Goal: Task Accomplishment & Management: Use online tool/utility

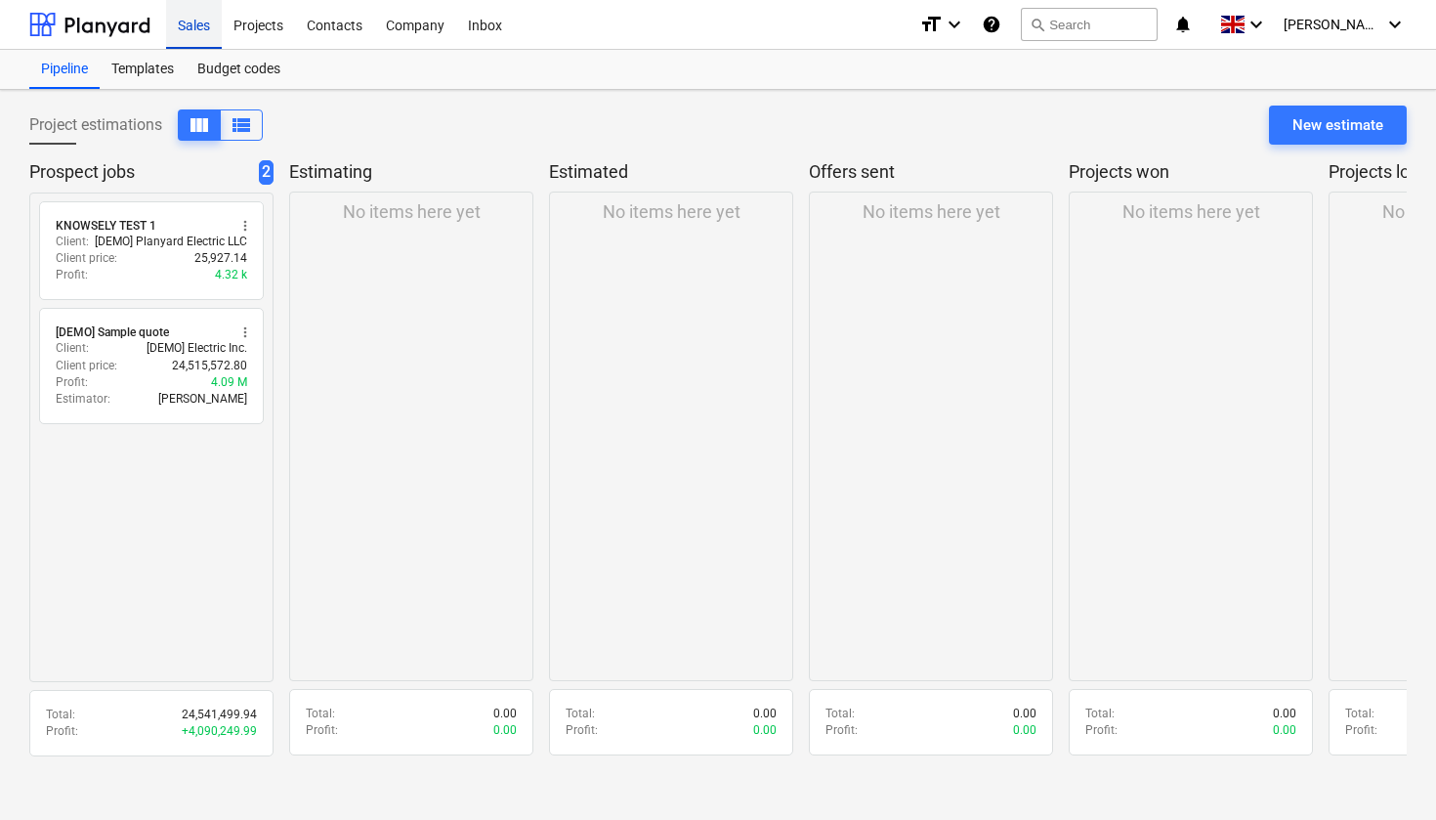
click at [188, 21] on div "Sales" at bounding box center [194, 24] width 56 height 50
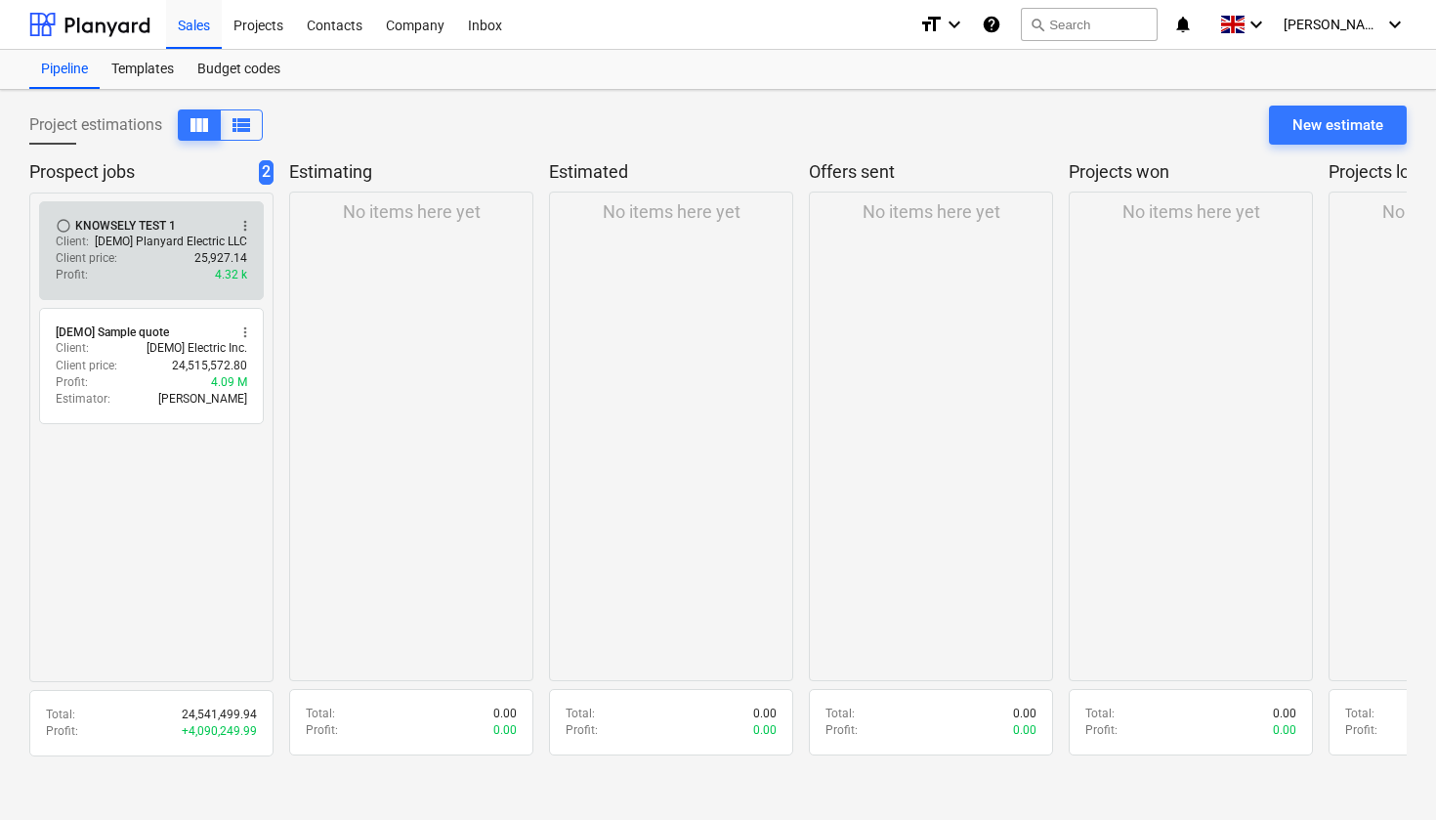
click at [176, 261] on div "Client price : 25,927.14" at bounding box center [151, 258] width 191 height 17
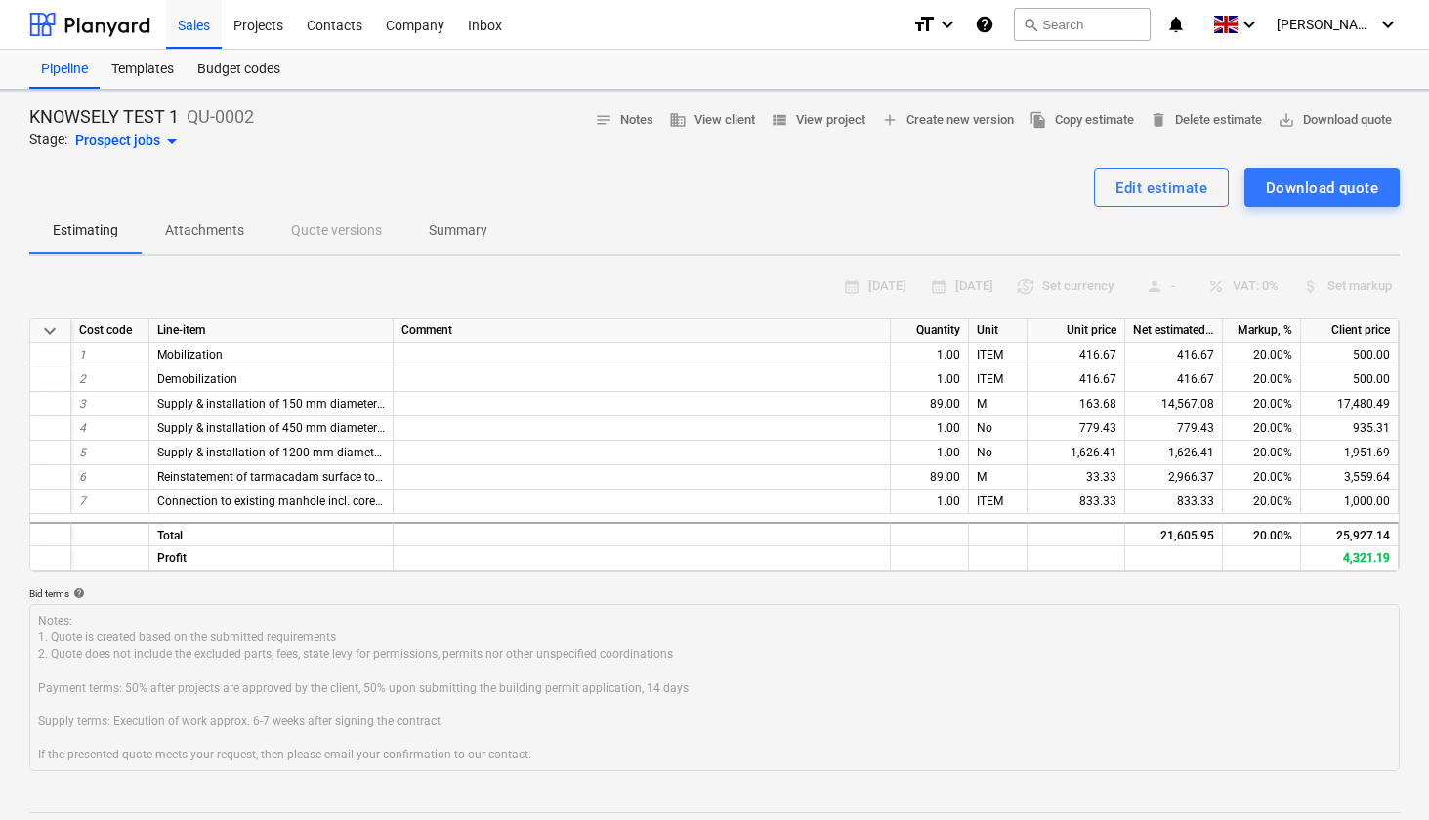
type textarea "x"
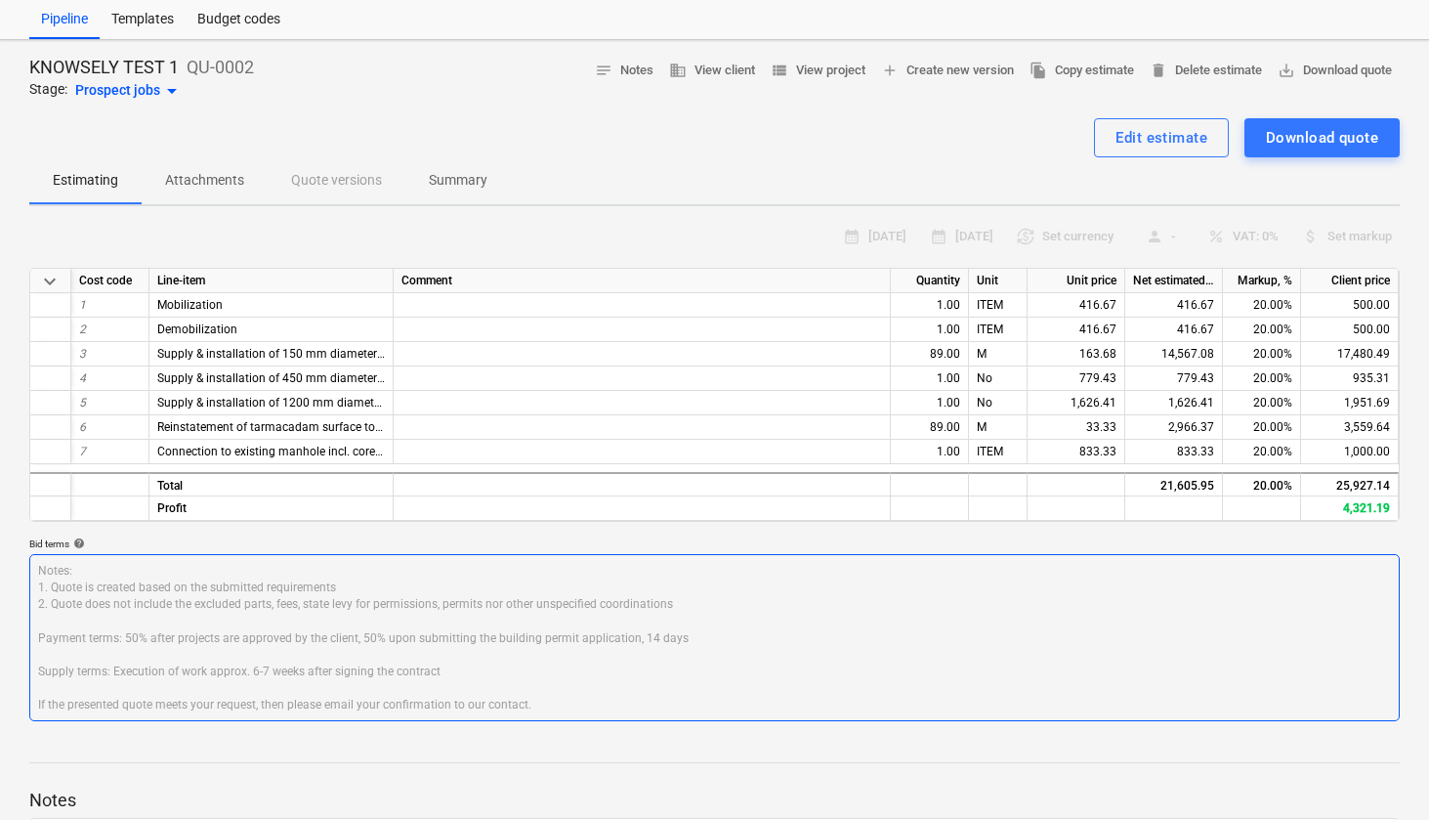
scroll to position [45, 0]
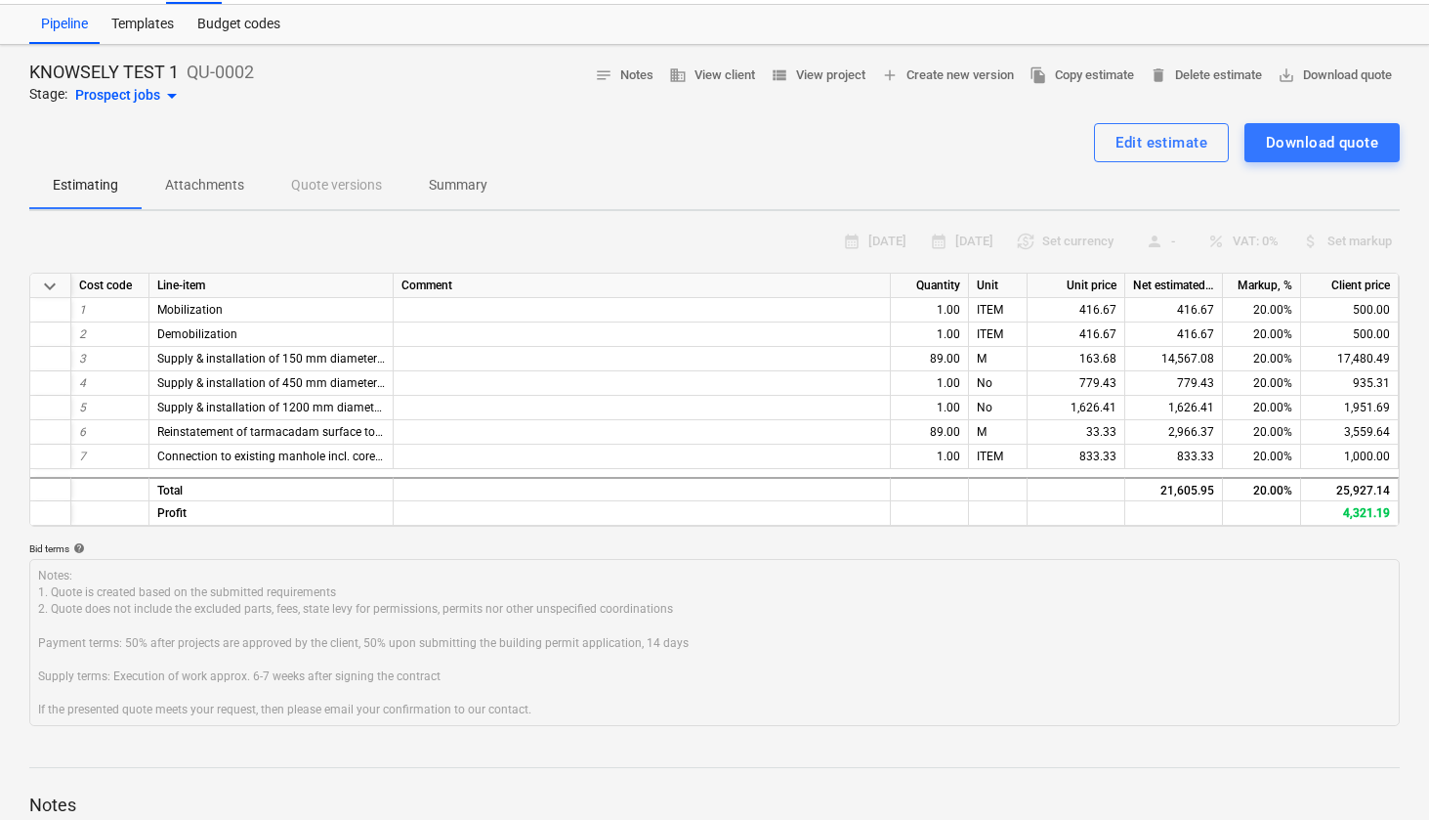
click at [189, 191] on p "Attachments" at bounding box center [204, 185] width 79 height 21
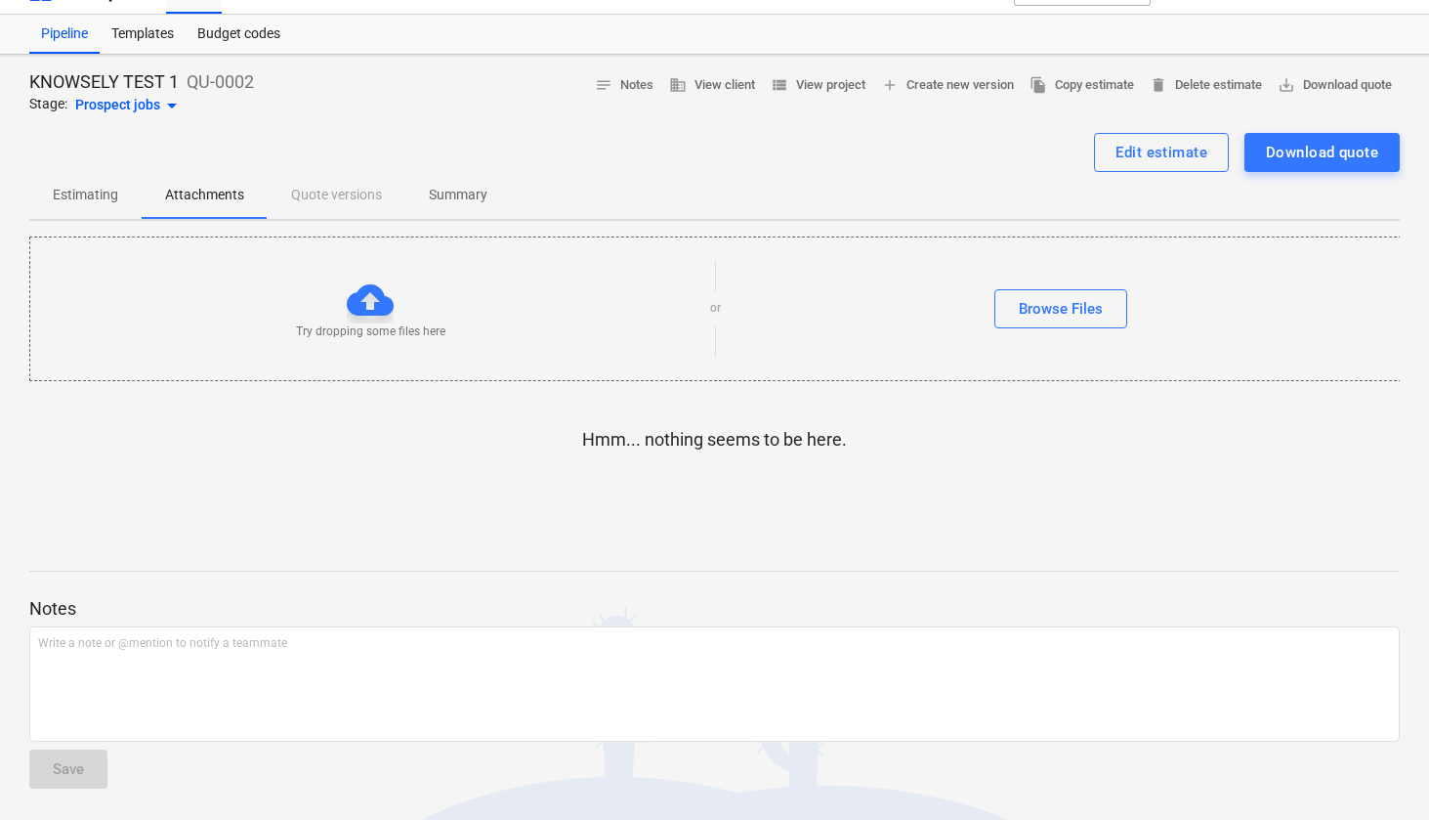
scroll to position [33, 0]
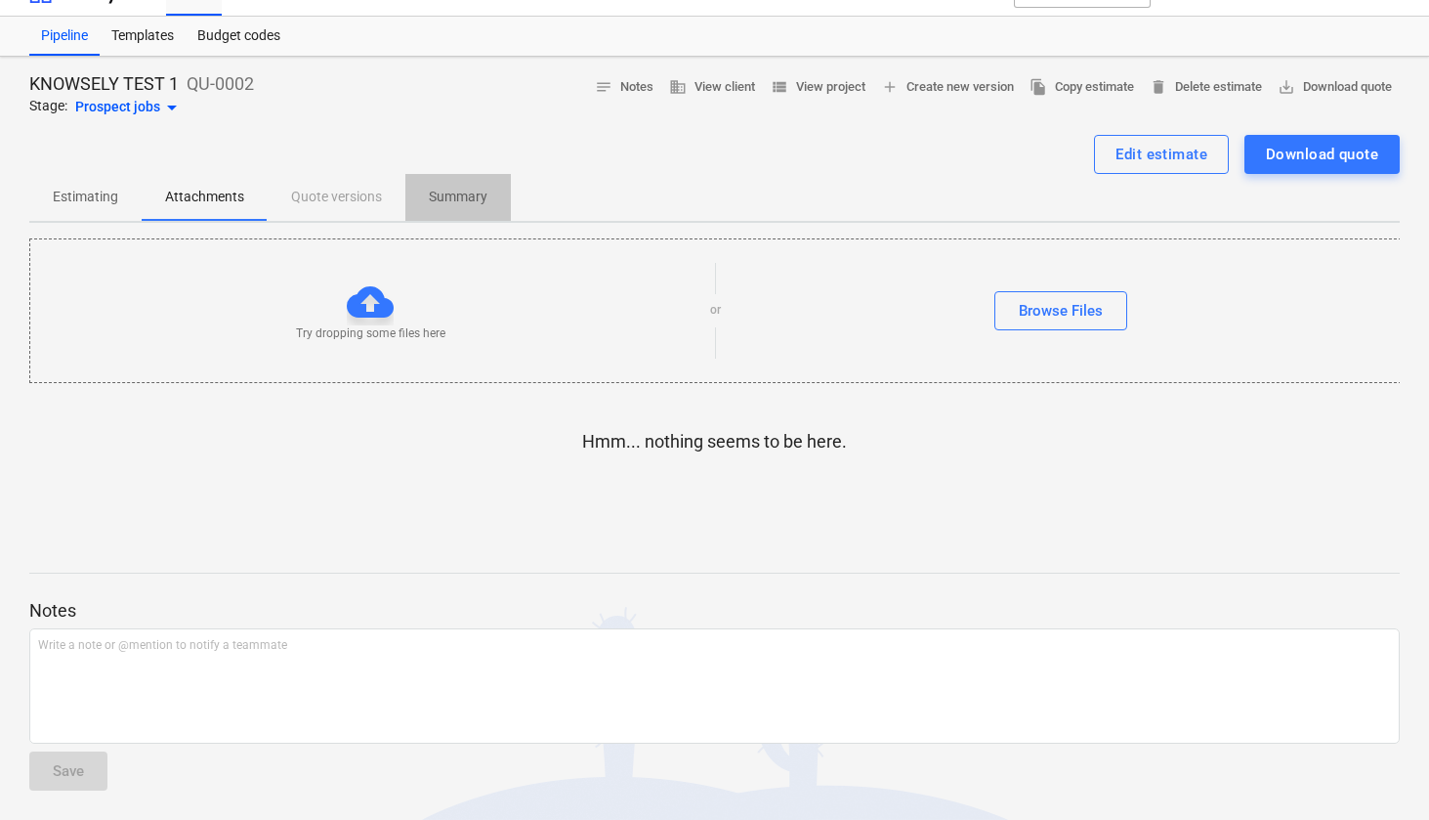
click at [450, 193] on p "Summary" at bounding box center [458, 197] width 59 height 21
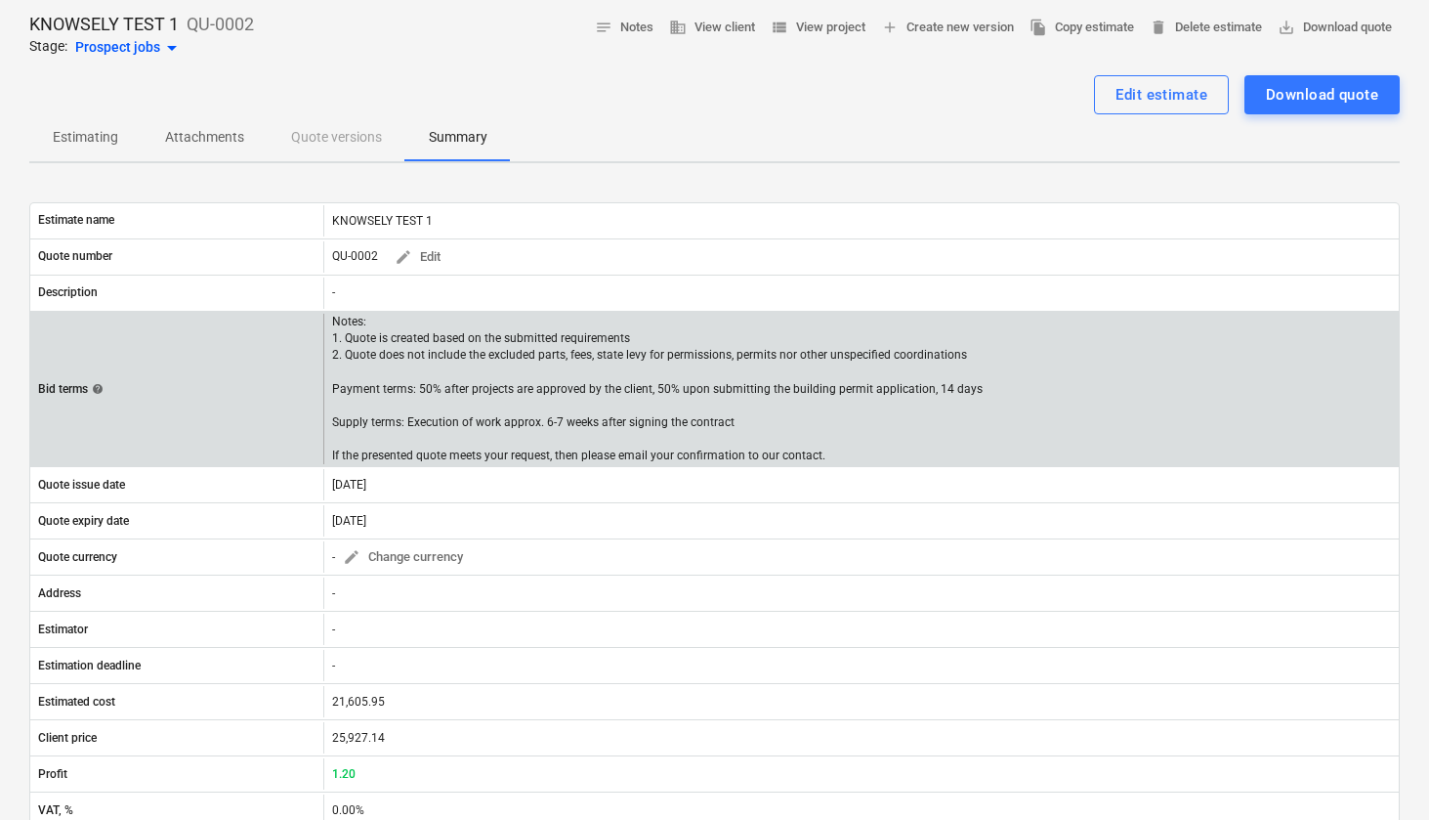
scroll to position [348, 0]
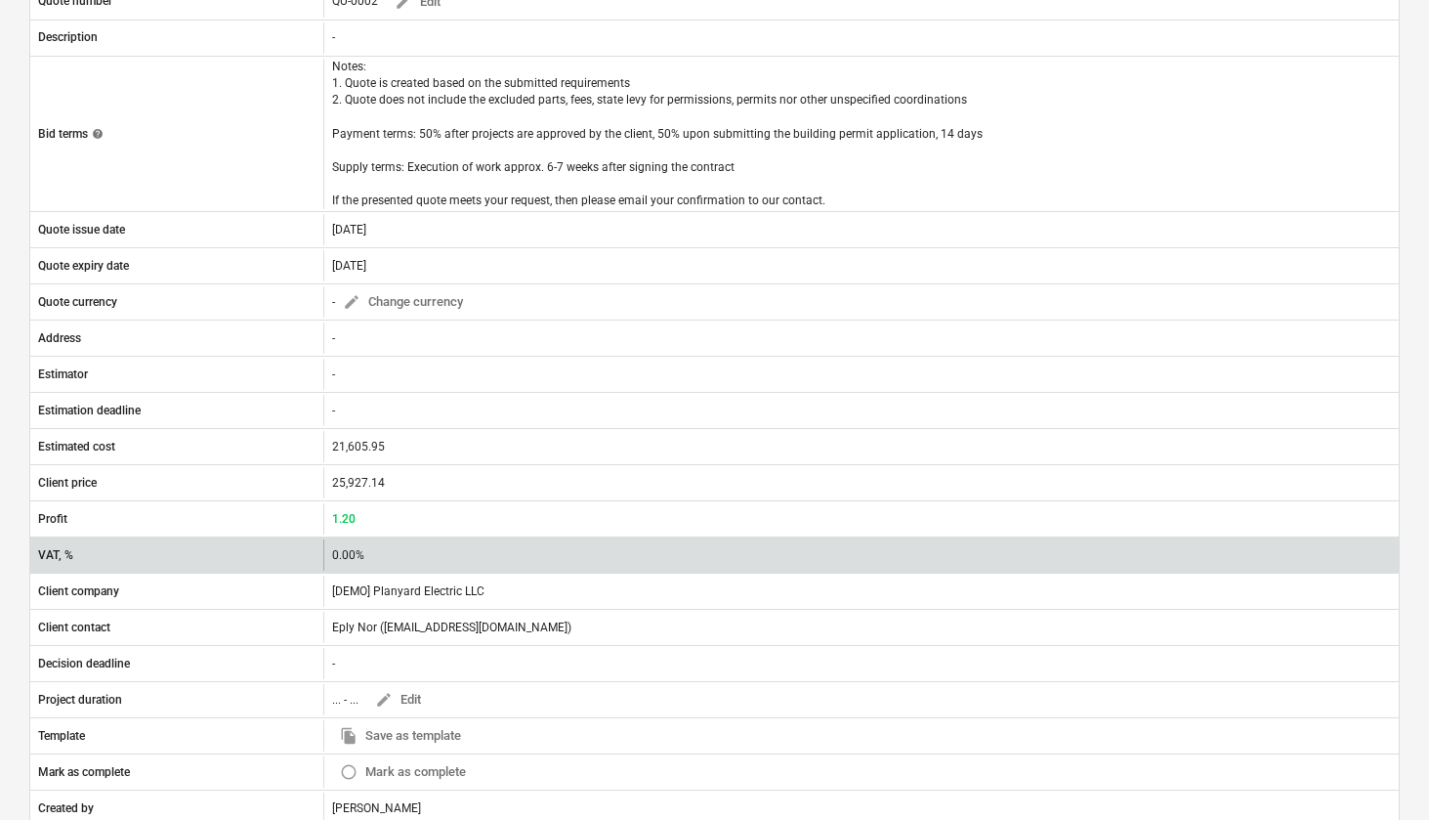
click at [360, 549] on div "0.00%" at bounding box center [352, 555] width 40 height 14
click at [377, 557] on div "0.00%" at bounding box center [861, 554] width 1076 height 31
click at [355, 556] on div "0.00%" at bounding box center [352, 555] width 40 height 14
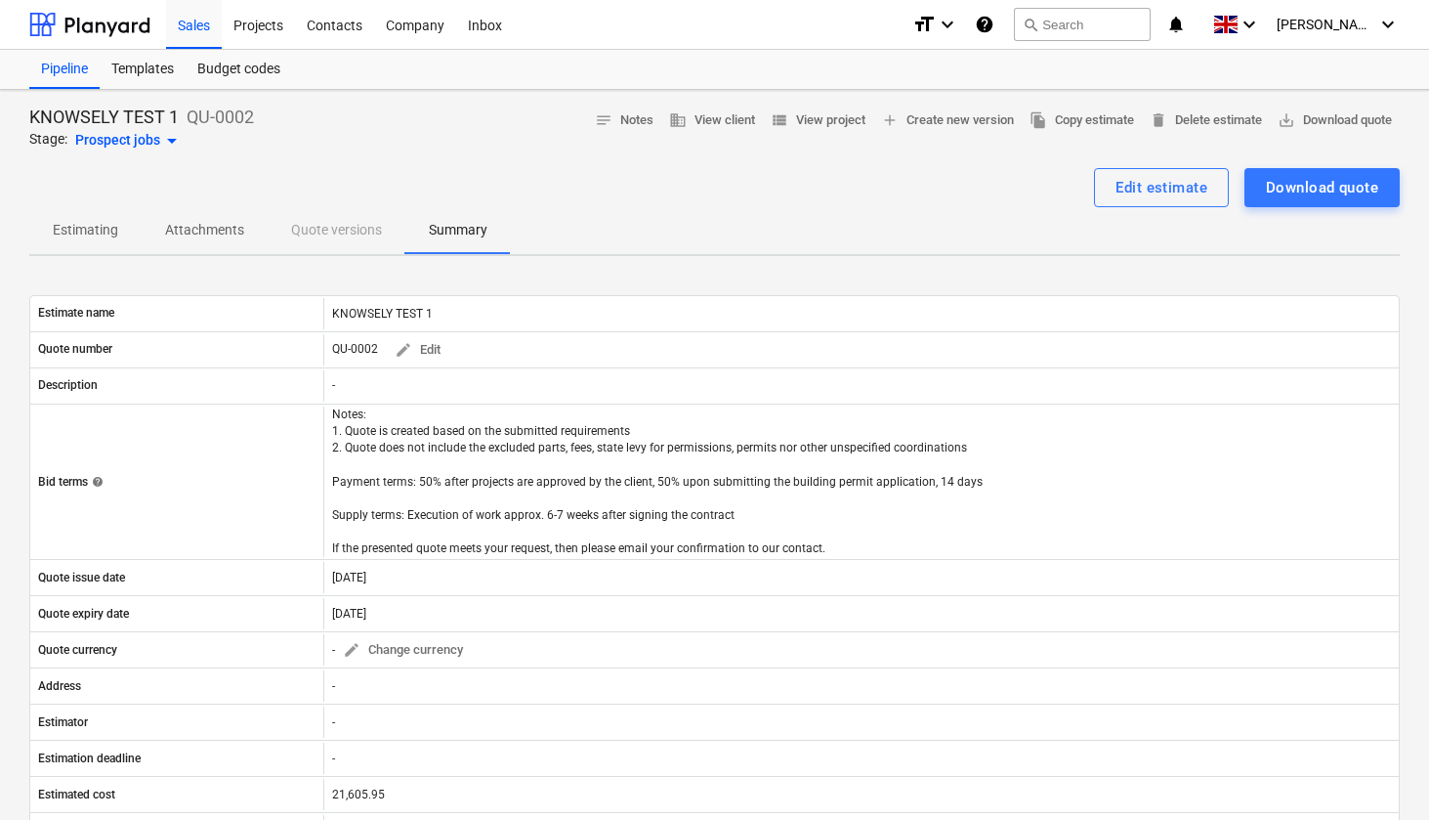
scroll to position [0, 0]
click at [1159, 196] on div "Edit estimate" at bounding box center [1162, 187] width 92 height 25
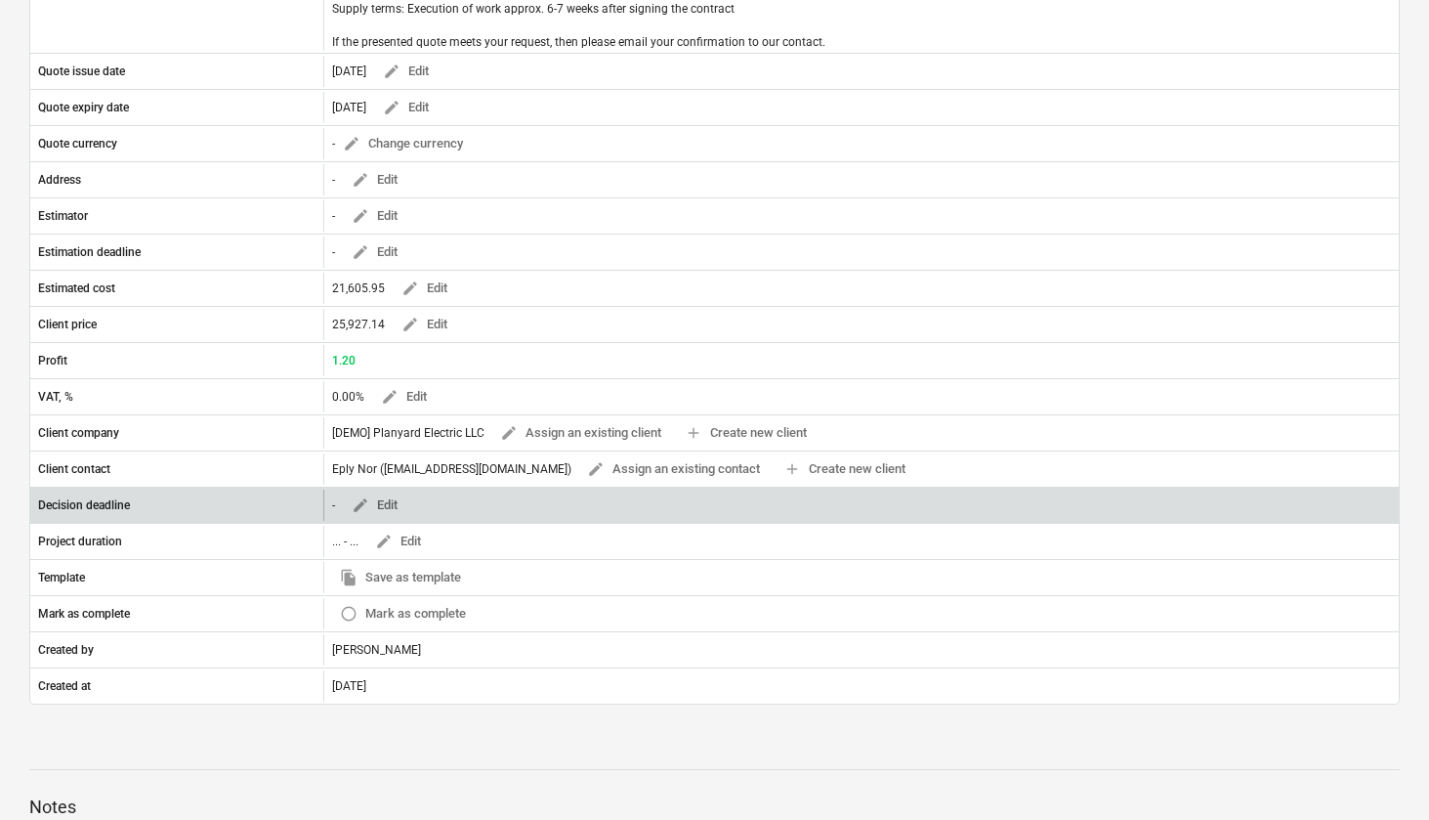
scroll to position [507, 0]
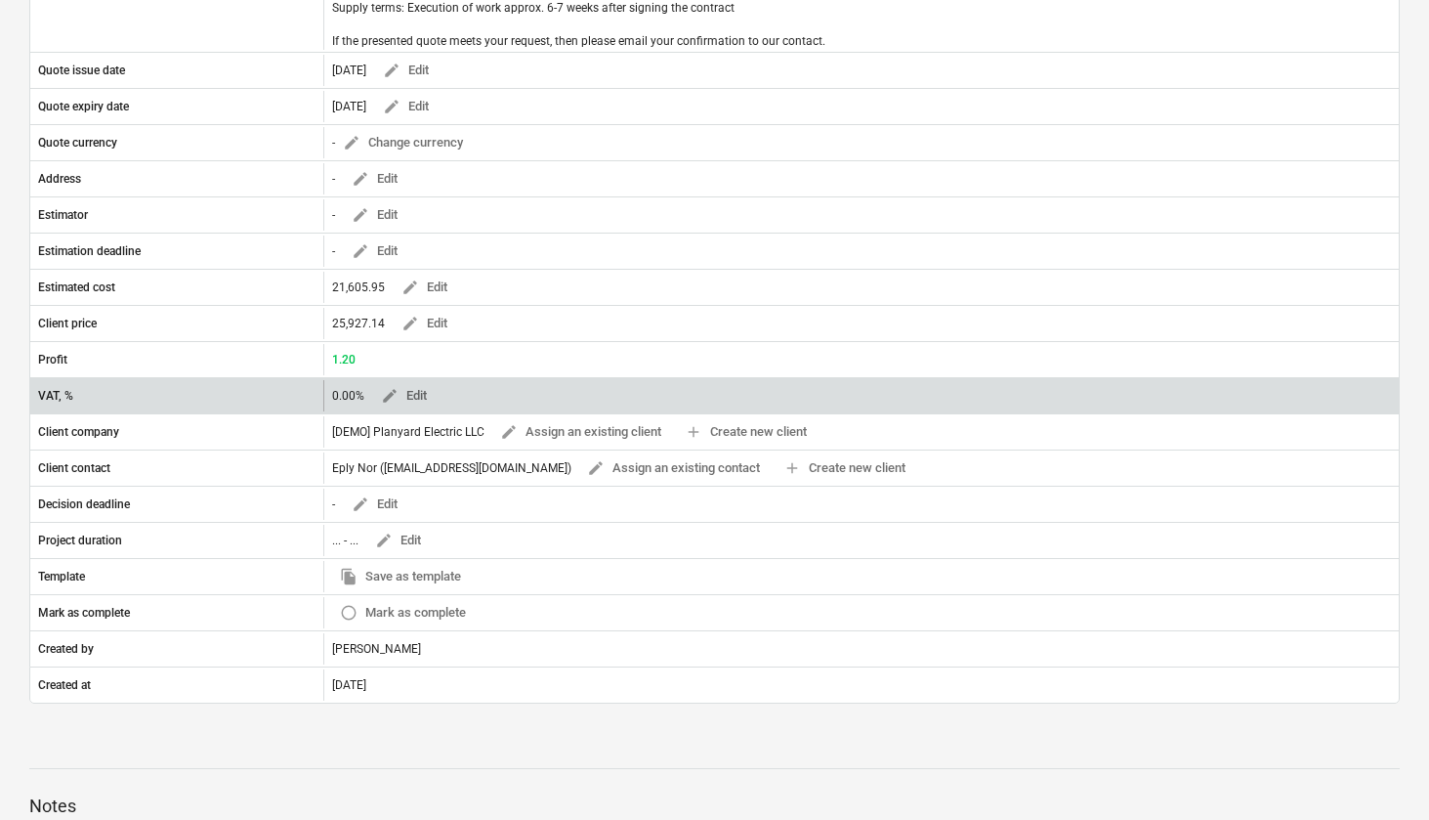
click at [357, 393] on div "0.00% edit Edit" at bounding box center [383, 396] width 103 height 30
click at [413, 389] on span "edit Edit" at bounding box center [403, 396] width 47 height 22
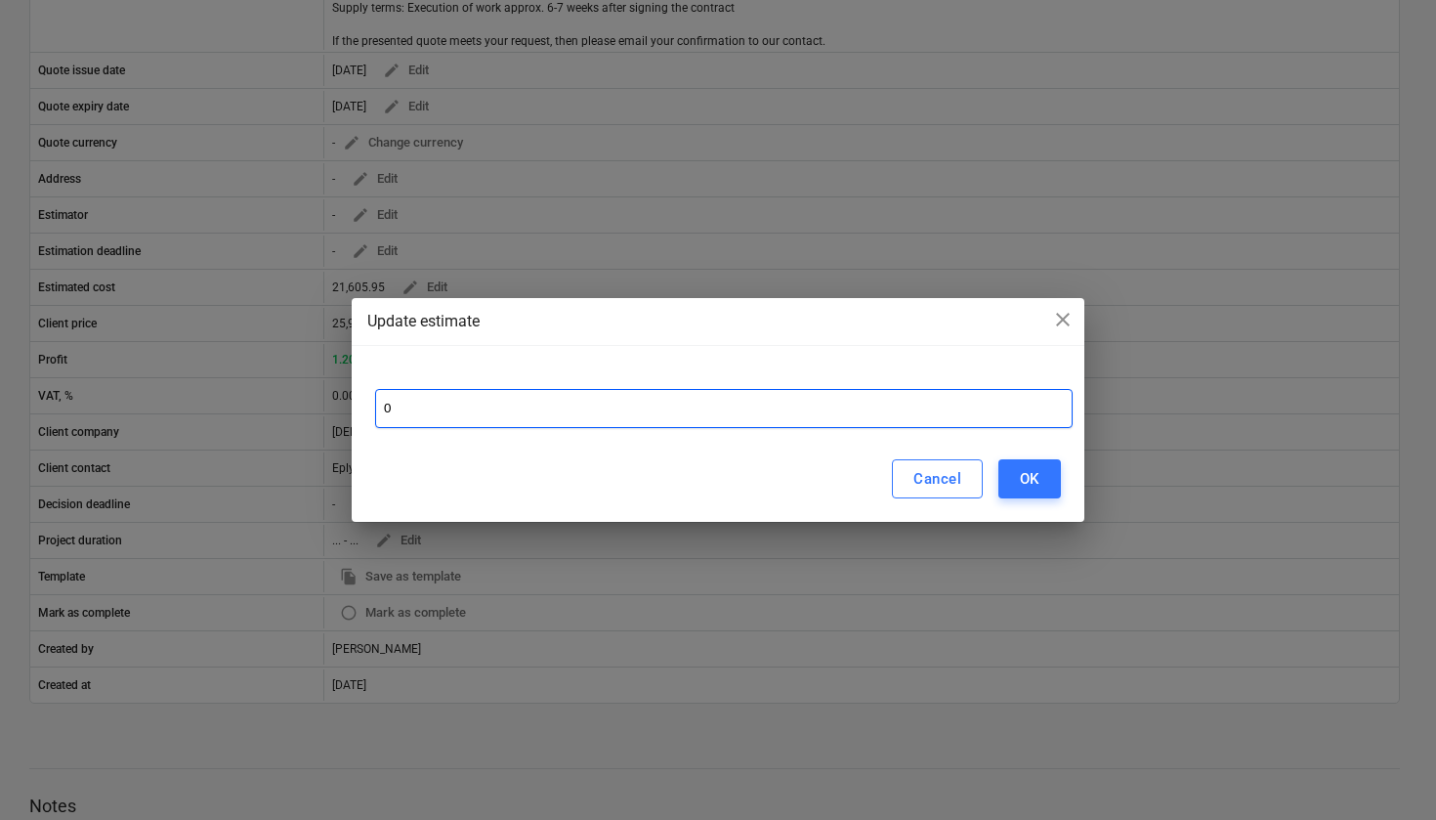
click at [412, 419] on input "0" at bounding box center [724, 408] width 698 height 39
type input "20"
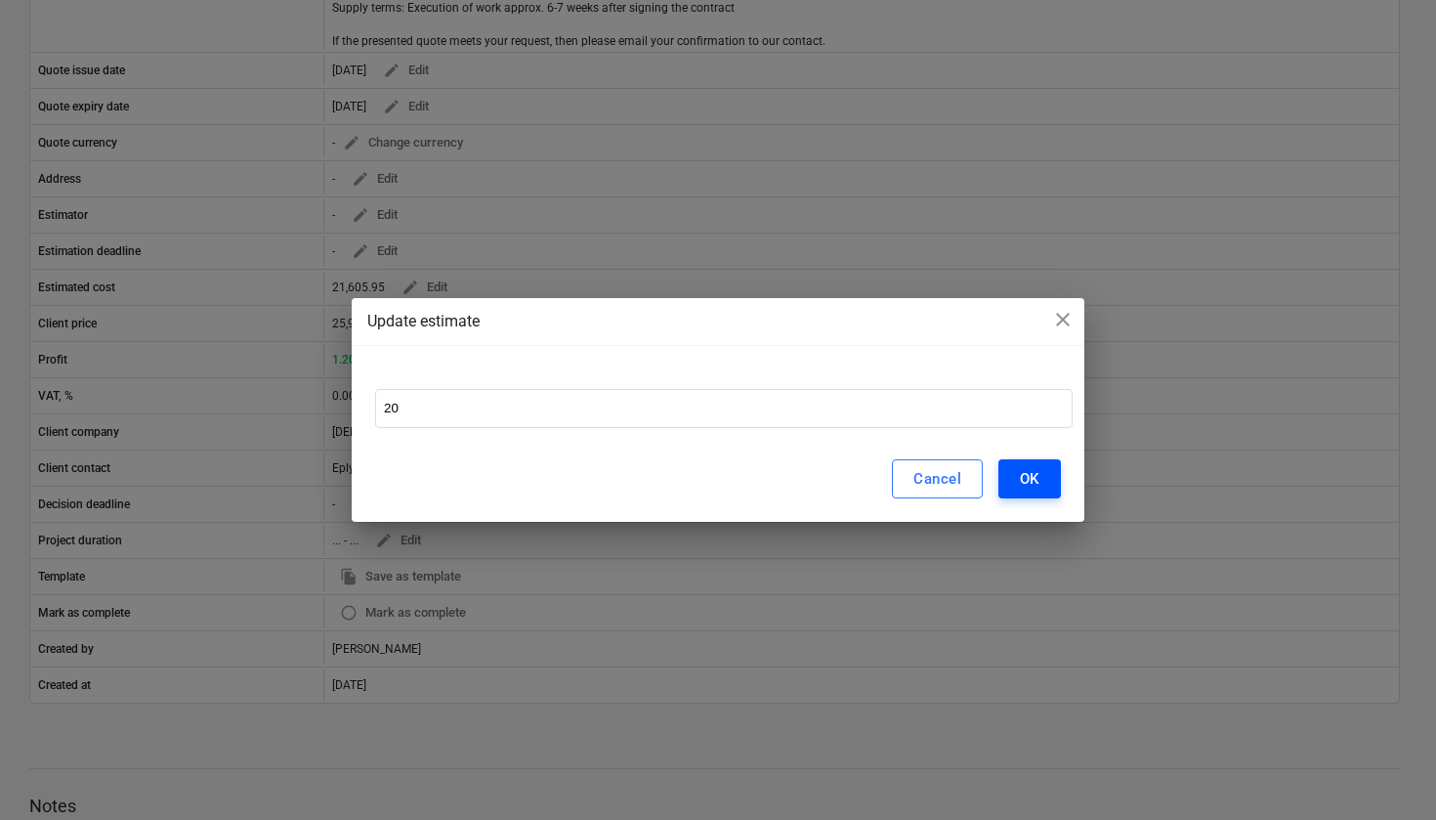
click at [1046, 481] on button "OK" at bounding box center [1029, 478] width 63 height 39
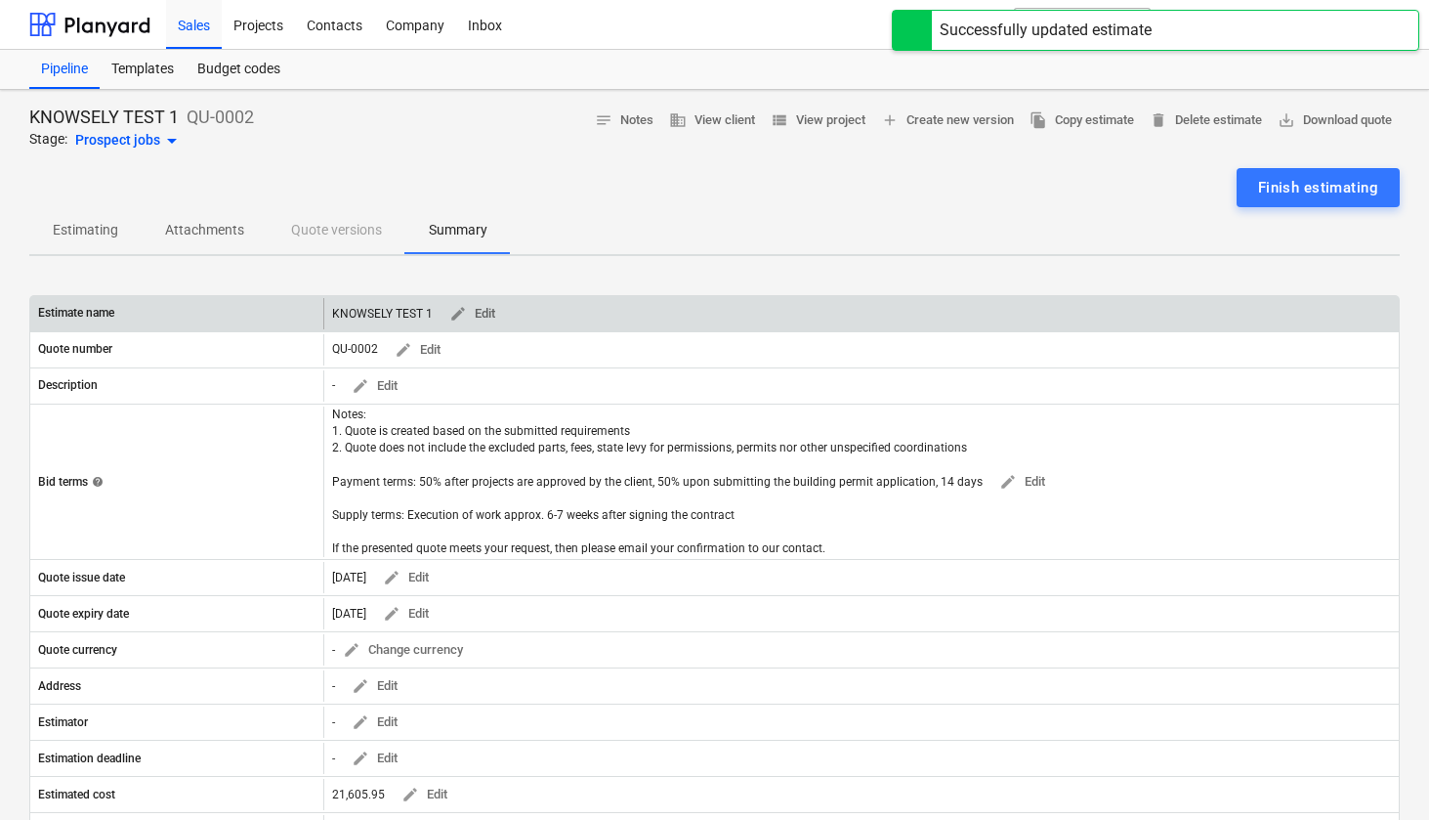
scroll to position [0, 0]
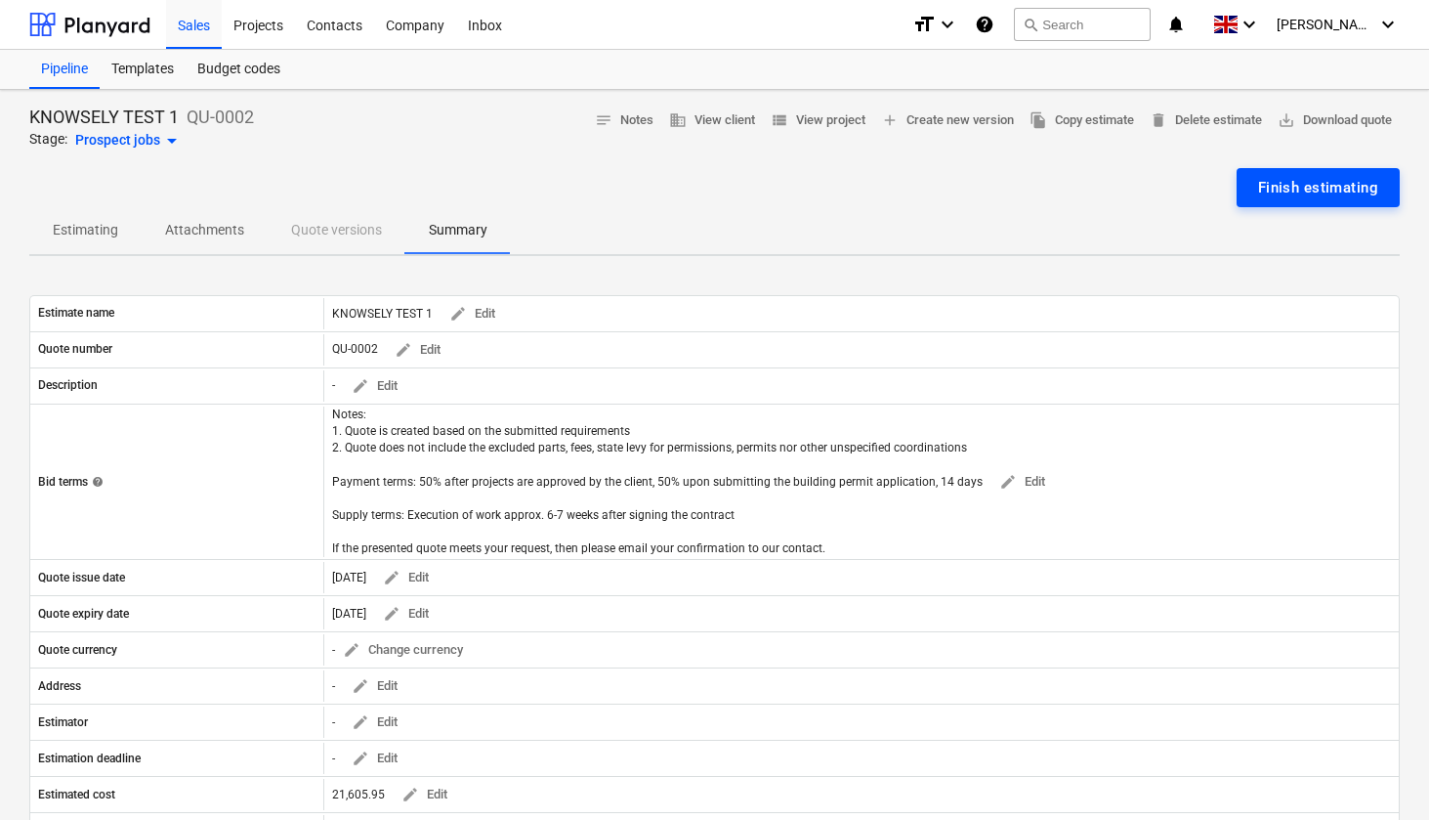
click at [1332, 194] on div "Finish estimating" at bounding box center [1318, 187] width 120 height 25
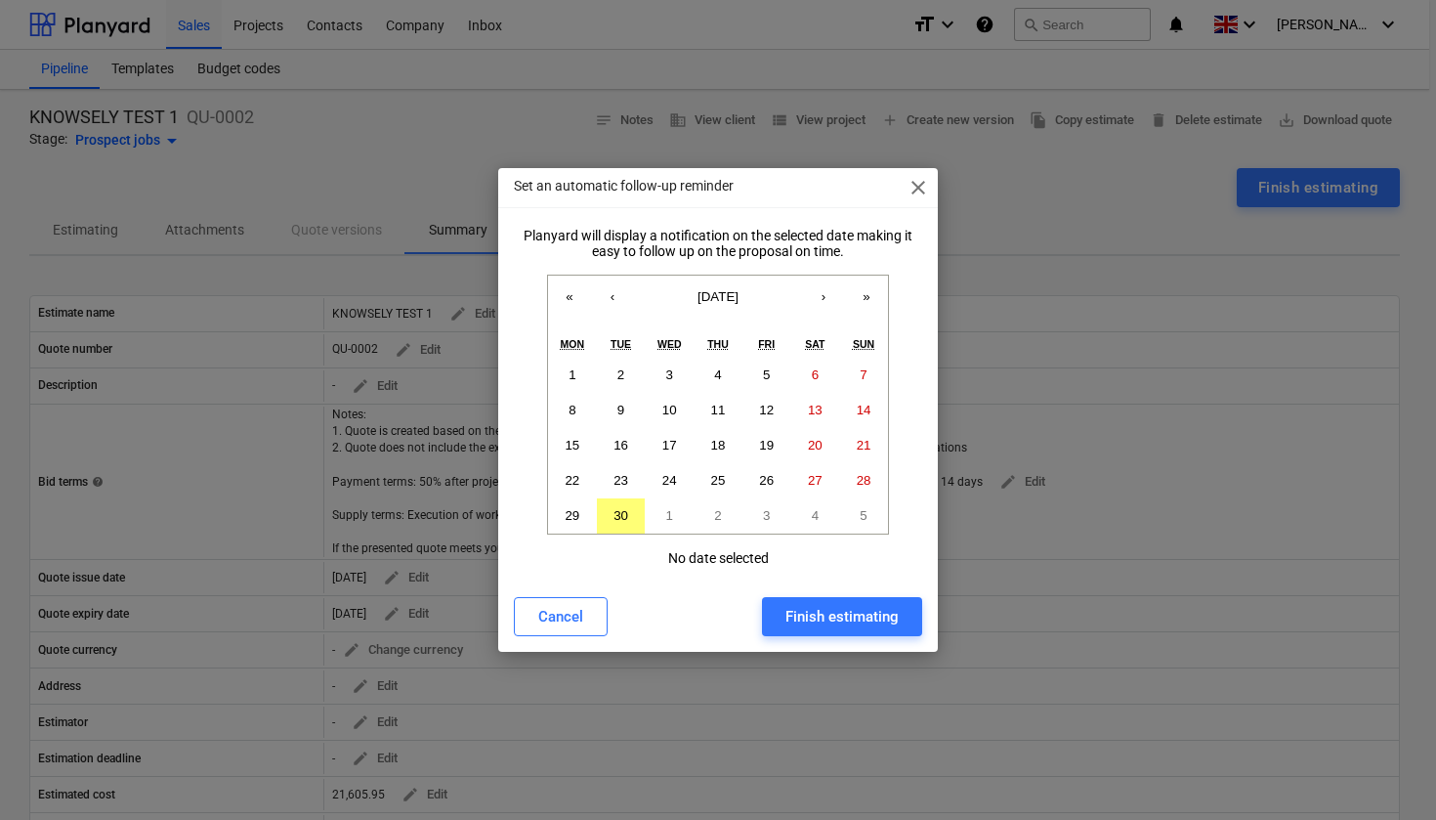
click at [922, 194] on span "close" at bounding box center [918, 187] width 23 height 23
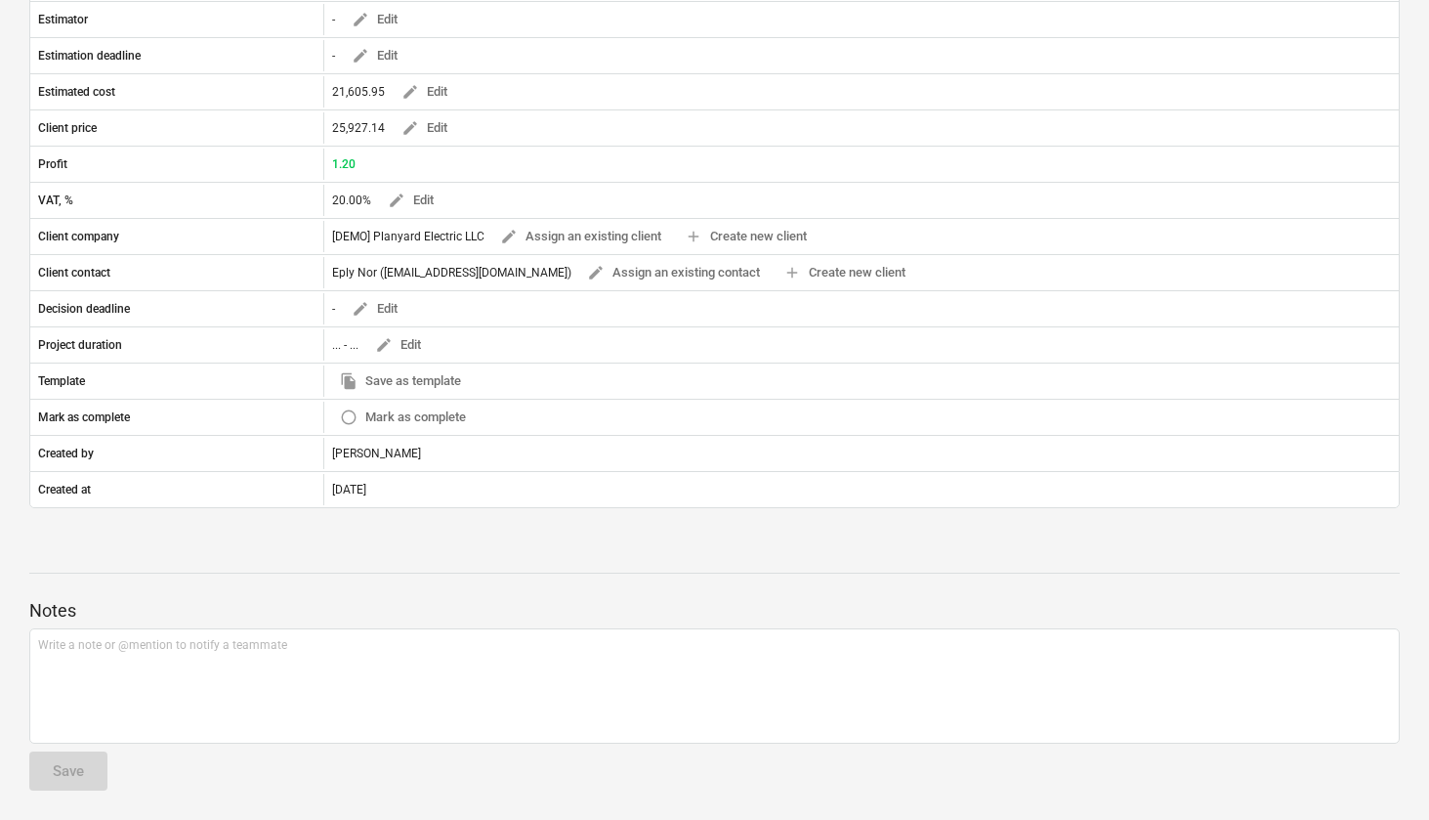
scroll to position [701, 0]
